Goal: Task Accomplishment & Management: Use online tool/utility

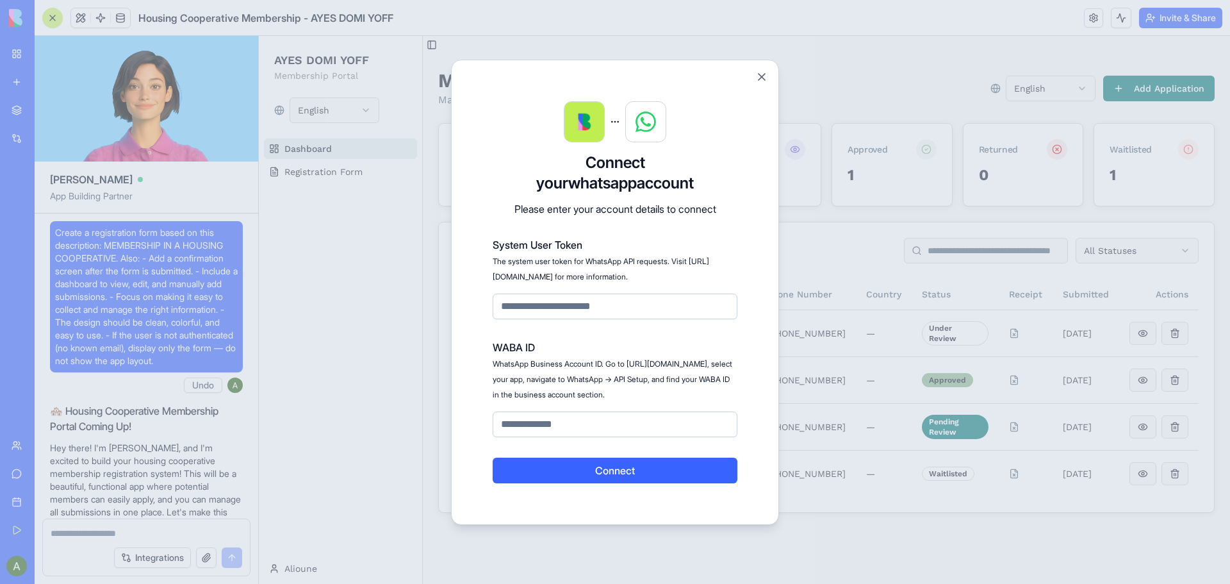
scroll to position [5326, 0]
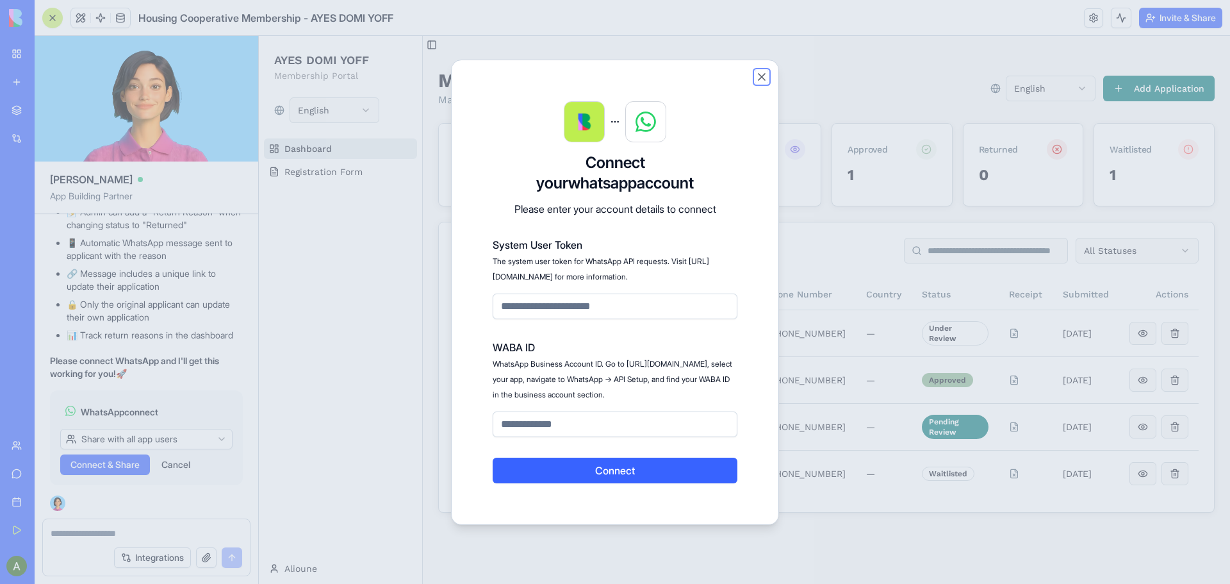
click at [759, 70] on button "Close" at bounding box center [761, 76] width 13 height 13
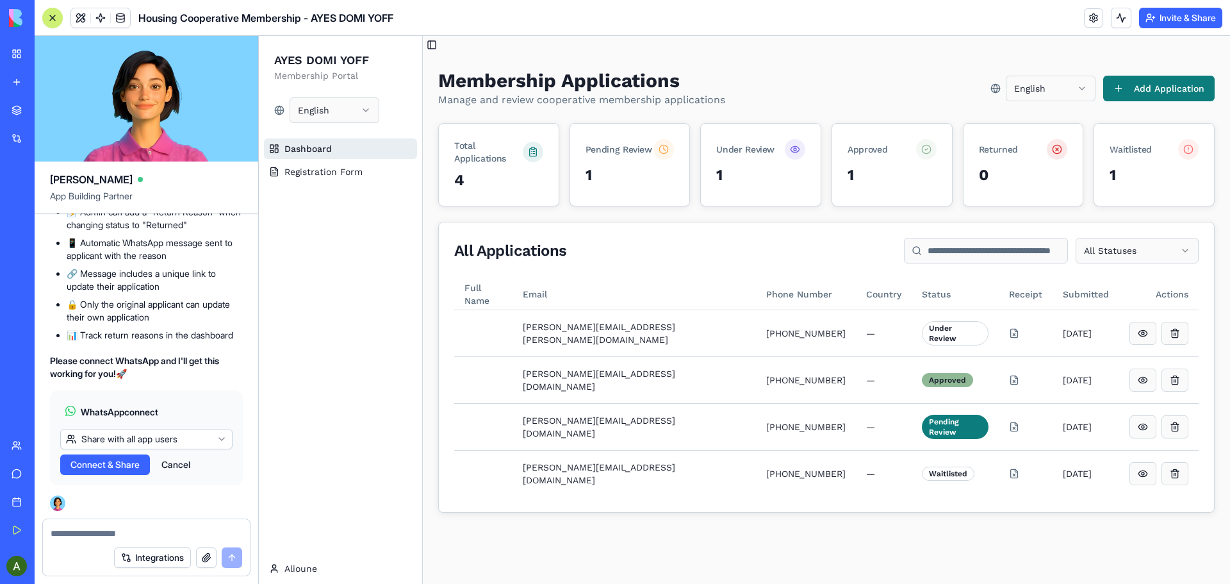
click at [108, 536] on textarea at bounding box center [147, 533] width 192 height 13
type textarea "**********"
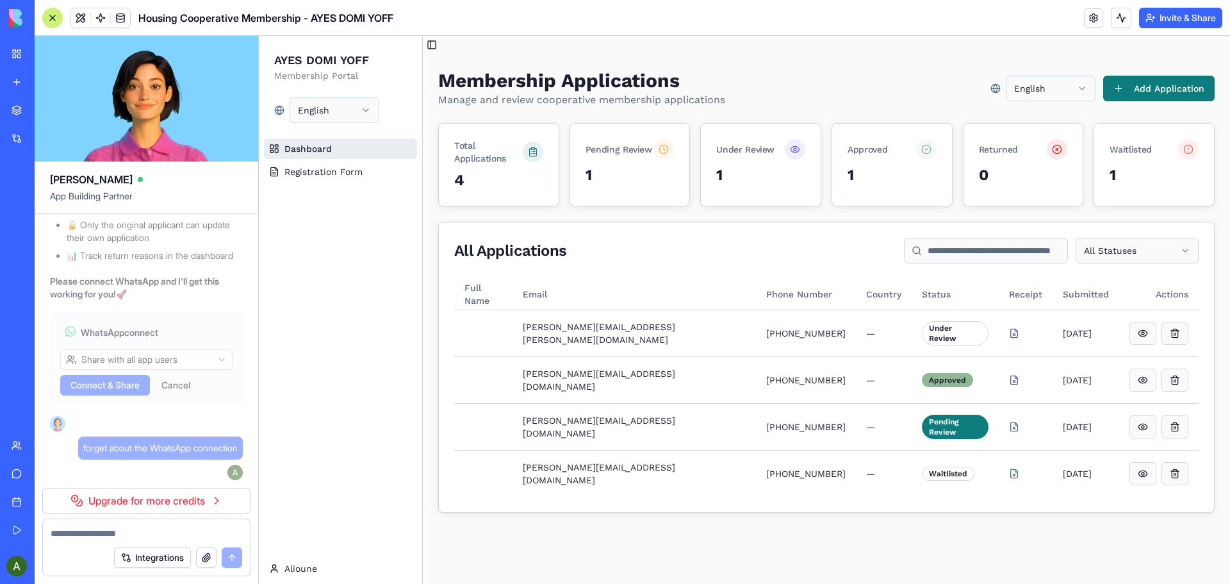
scroll to position [5406, 0]
click at [184, 497] on link "Upgrade for more credits" at bounding box center [146, 500] width 208 height 26
